Goal: Task Accomplishment & Management: Use online tool/utility

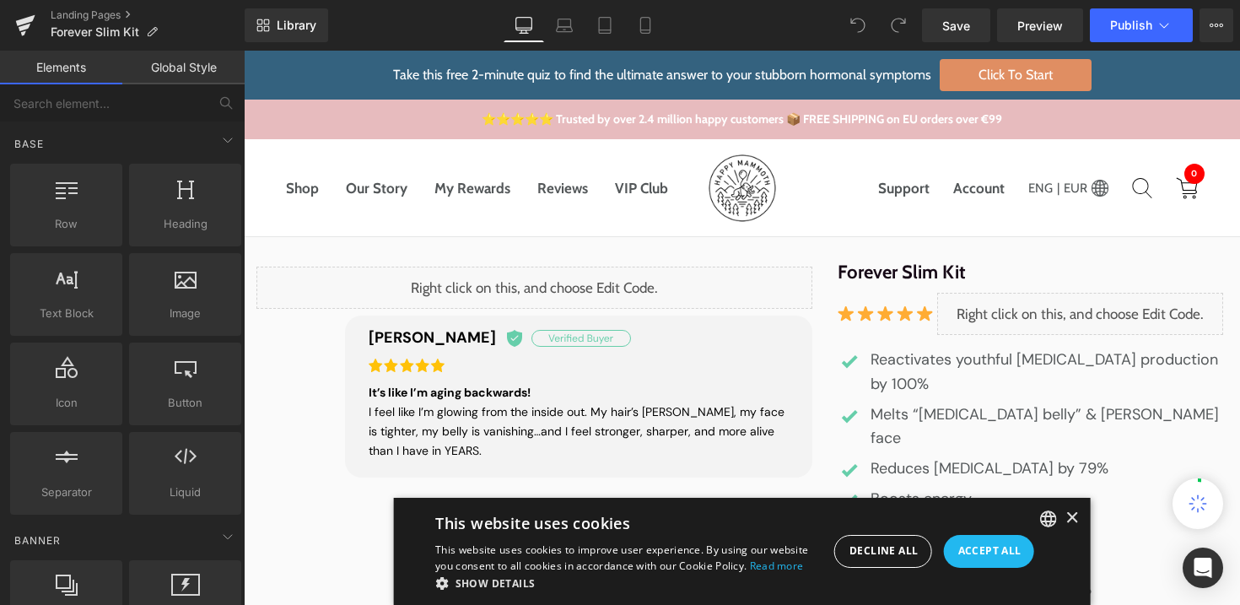
scroll to position [33, 0]
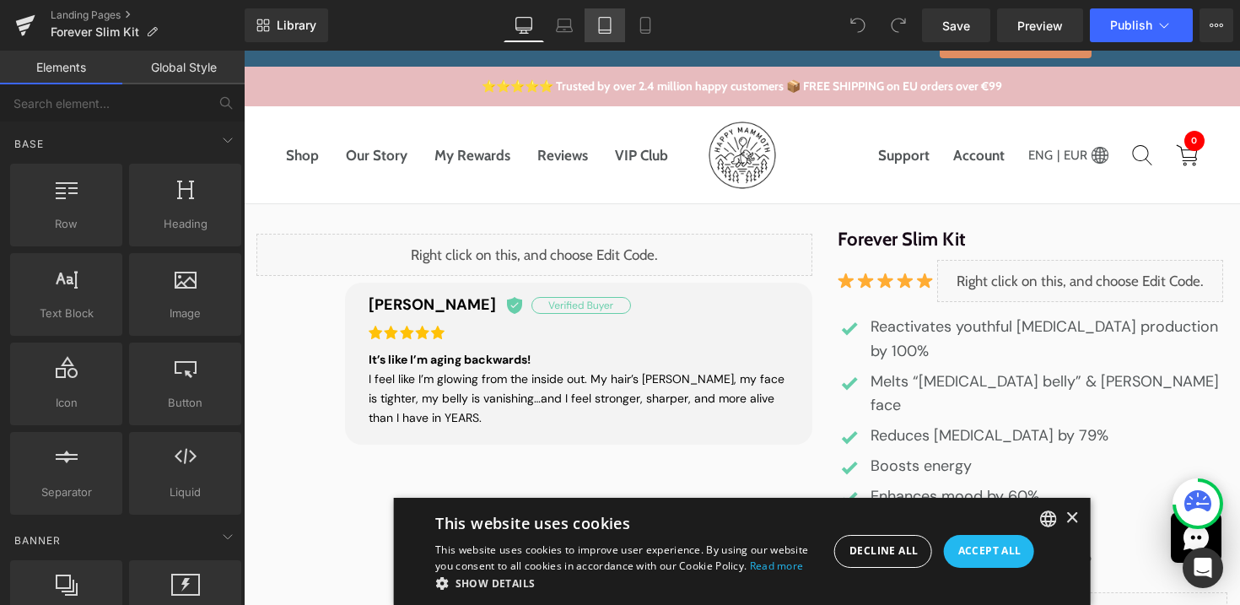
drag, startPoint x: 614, startPoint y: 25, endPoint x: 201, endPoint y: 32, distance: 413.4
click at [614, 25] on link "Tablet" at bounding box center [605, 25] width 40 height 34
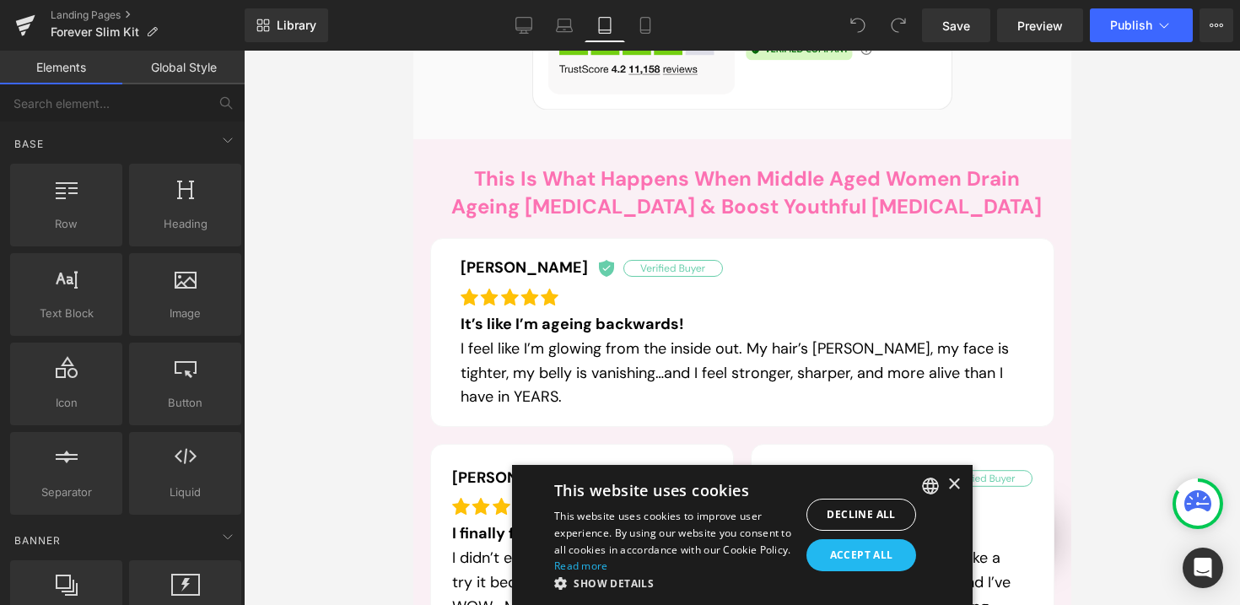
scroll to position [863, 0]
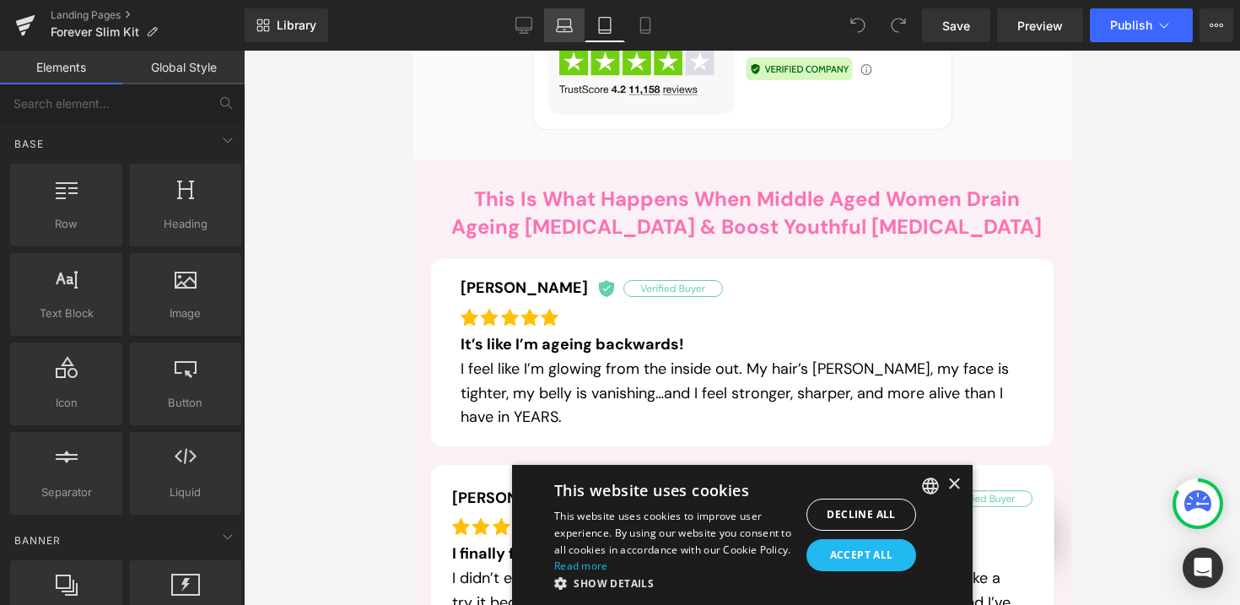
drag, startPoint x: 578, startPoint y: 31, endPoint x: 297, endPoint y: 154, distance: 306.8
click at [578, 31] on link "Laptop" at bounding box center [564, 25] width 40 height 34
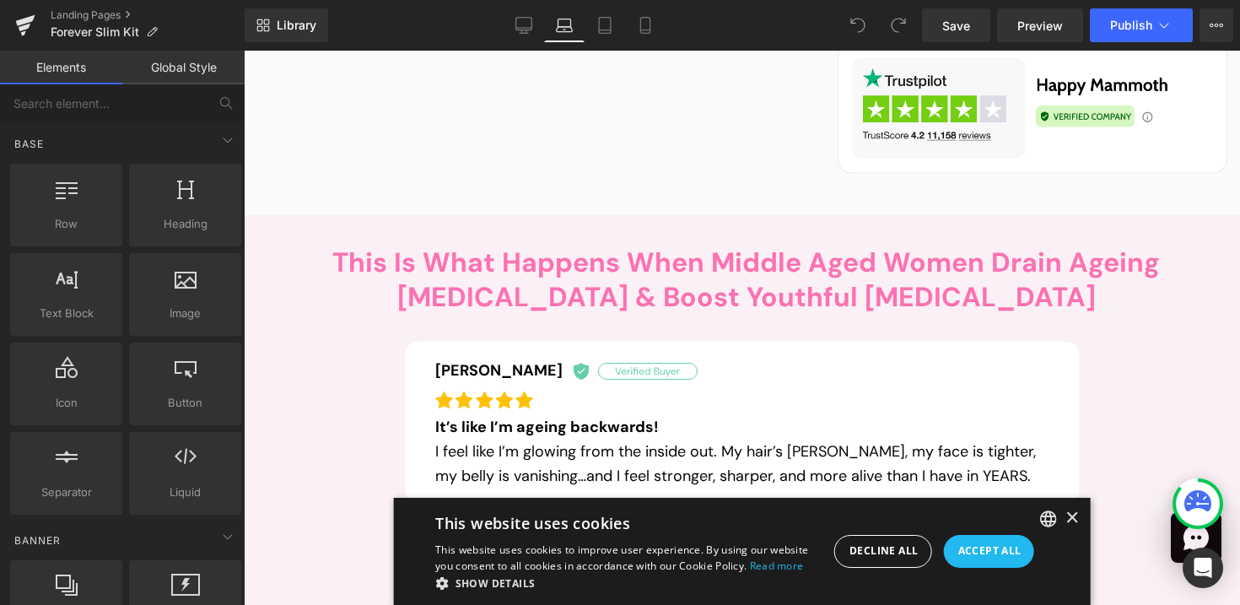
scroll to position [785, 0]
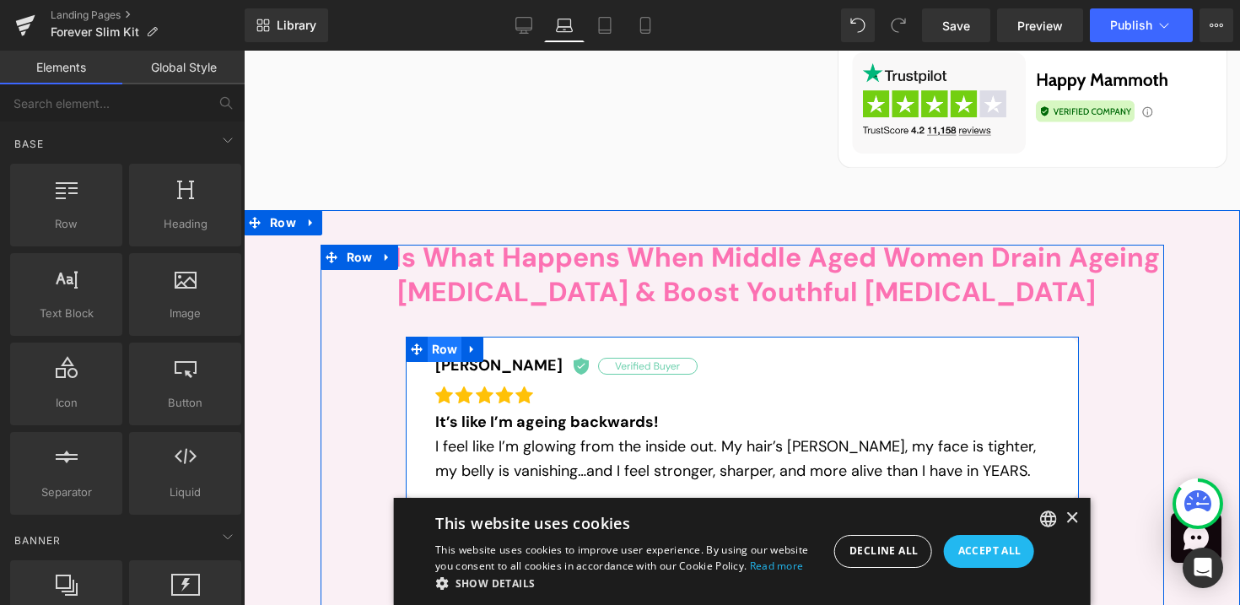
click at [428, 337] on span "Row" at bounding box center [445, 349] width 35 height 25
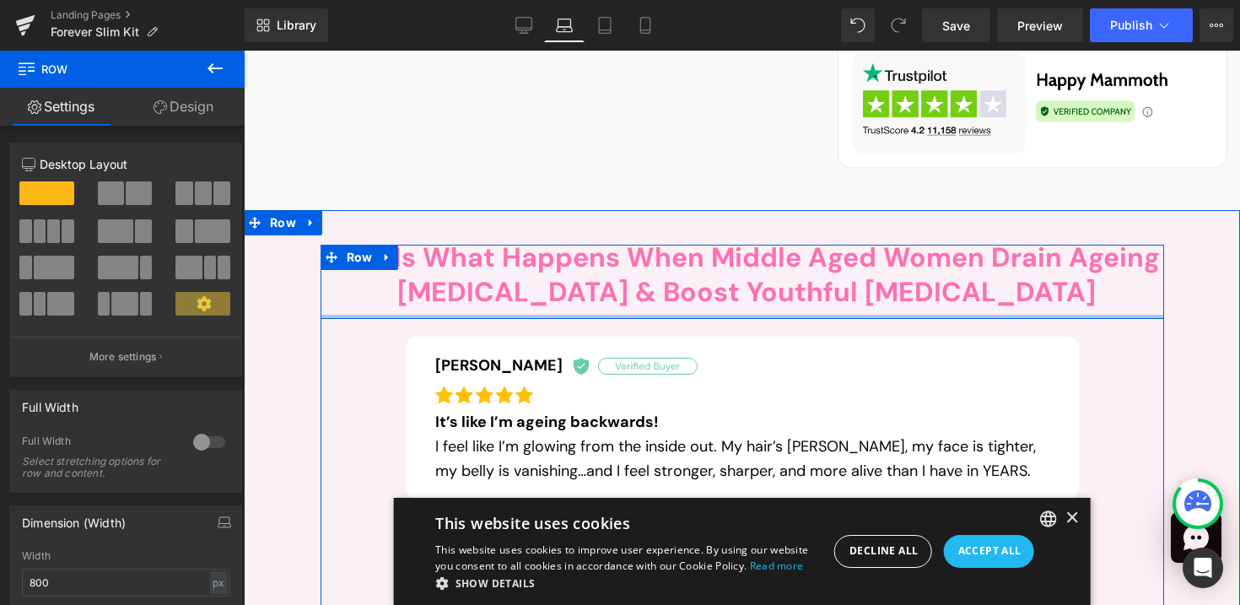
click at [375, 315] on div at bounding box center [743, 317] width 844 height 4
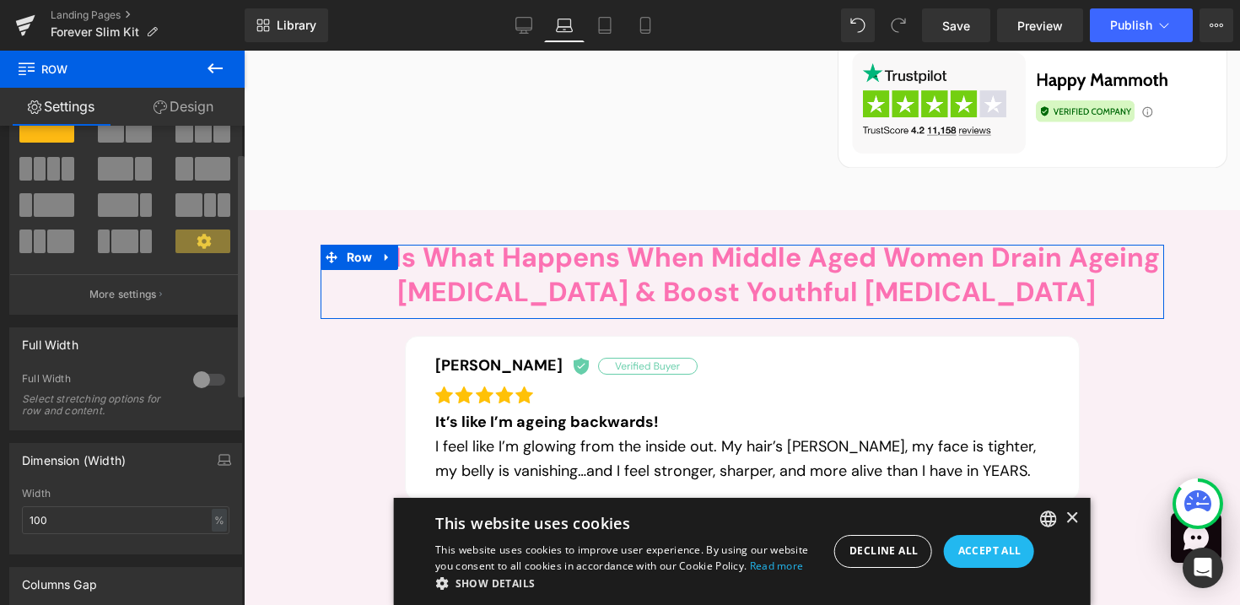
scroll to position [67, 0]
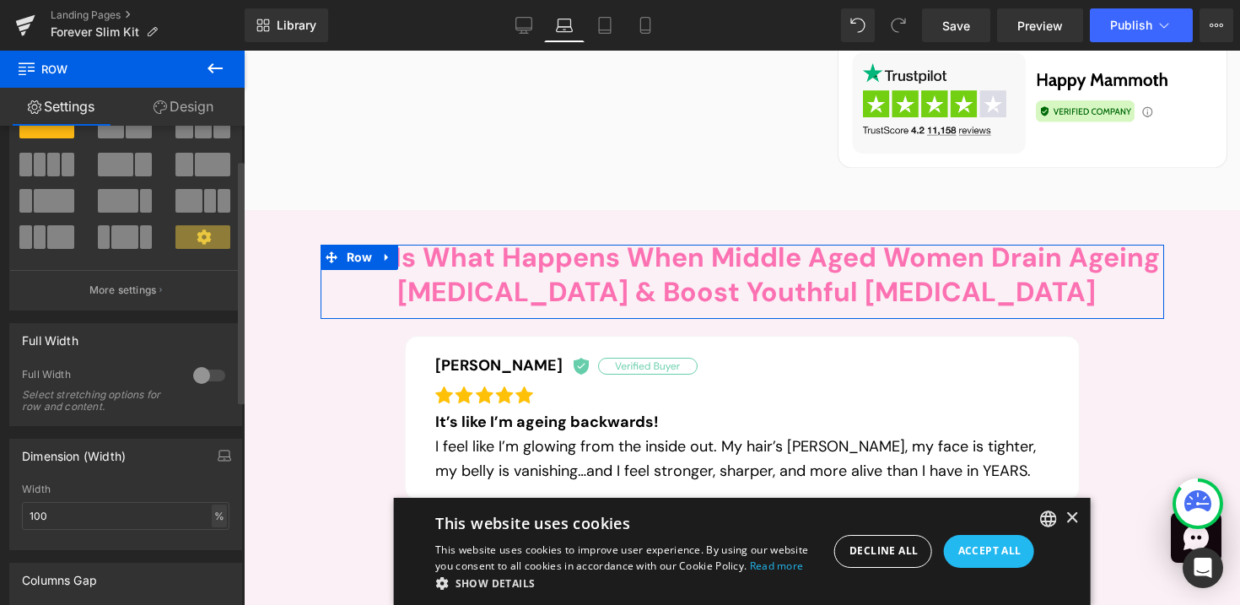
click at [213, 516] on div "%" at bounding box center [219, 516] width 15 height 23
click at [209, 559] on li "px" at bounding box center [218, 566] width 21 height 24
click at [128, 526] on input "100" at bounding box center [126, 516] width 208 height 28
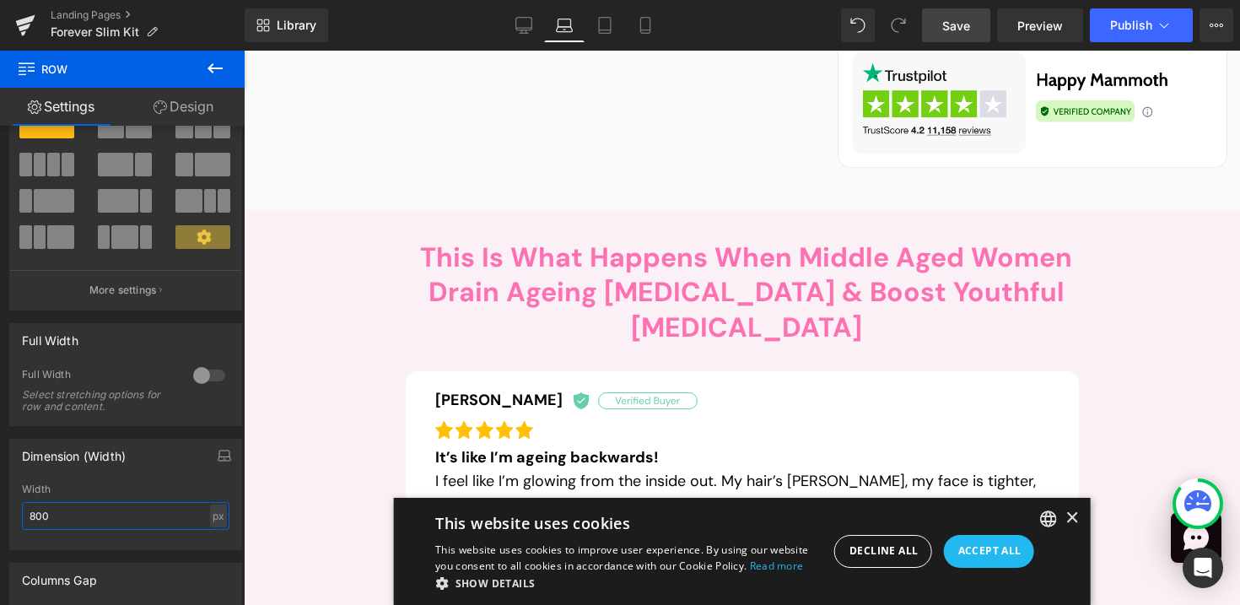
type input "800"
click at [971, 32] on link "Save" at bounding box center [956, 25] width 68 height 34
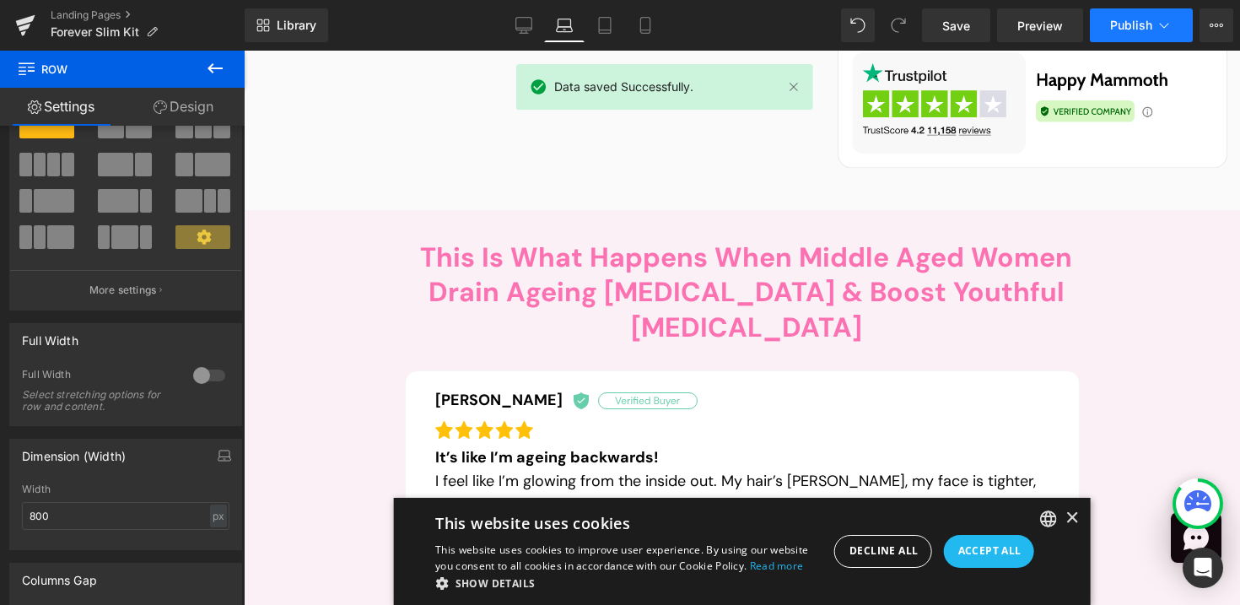
click at [1130, 33] on button "Publish" at bounding box center [1141, 25] width 103 height 34
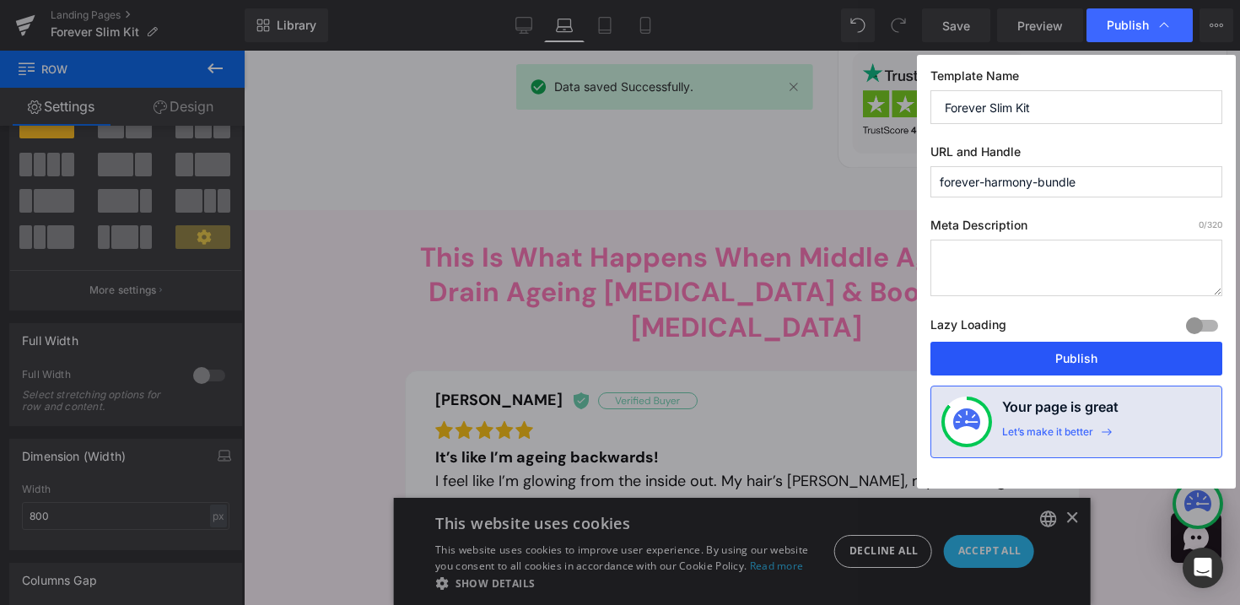
click at [1125, 367] on button "Publish" at bounding box center [1077, 359] width 292 height 34
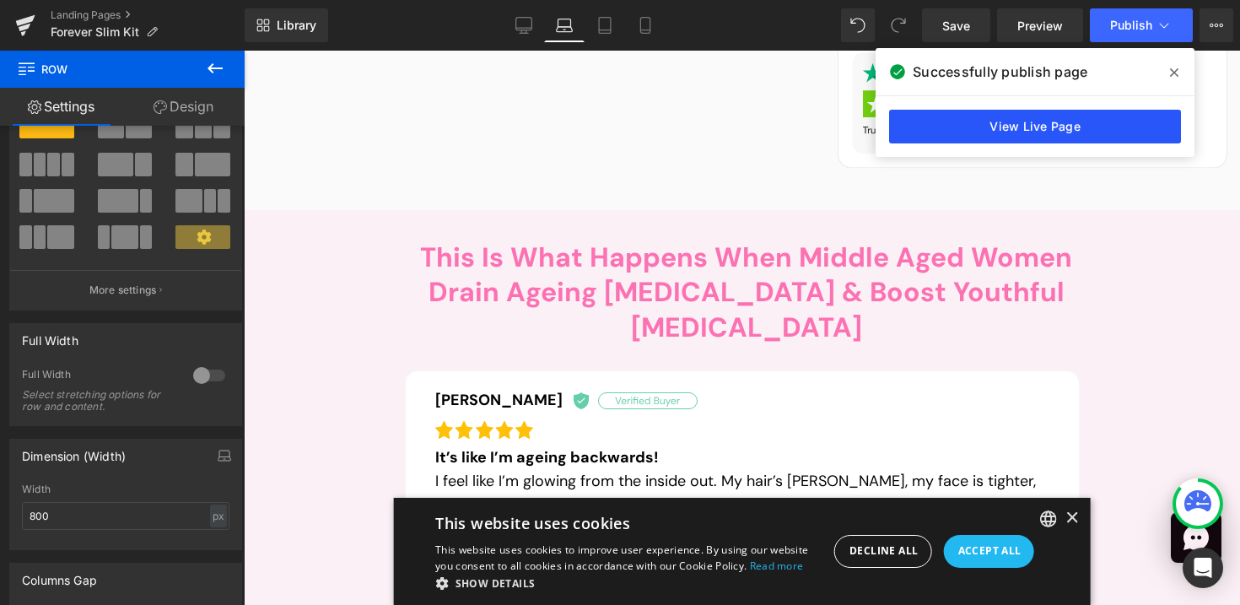
click at [953, 140] on link "View Live Page" at bounding box center [1035, 127] width 292 height 34
